Goal: Navigation & Orientation: Find specific page/section

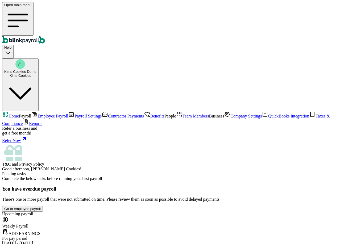
click at [41, 126] on link "Reports" at bounding box center [33, 123] width 20 height 5
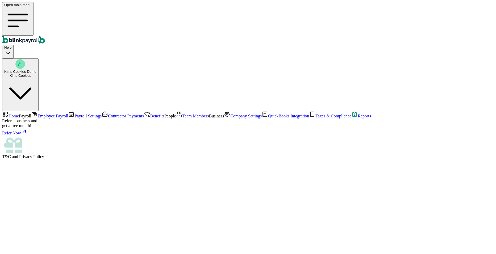
click at [19, 114] on span "Home" at bounding box center [14, 116] width 10 height 5
